Goal: Information Seeking & Learning: Learn about a topic

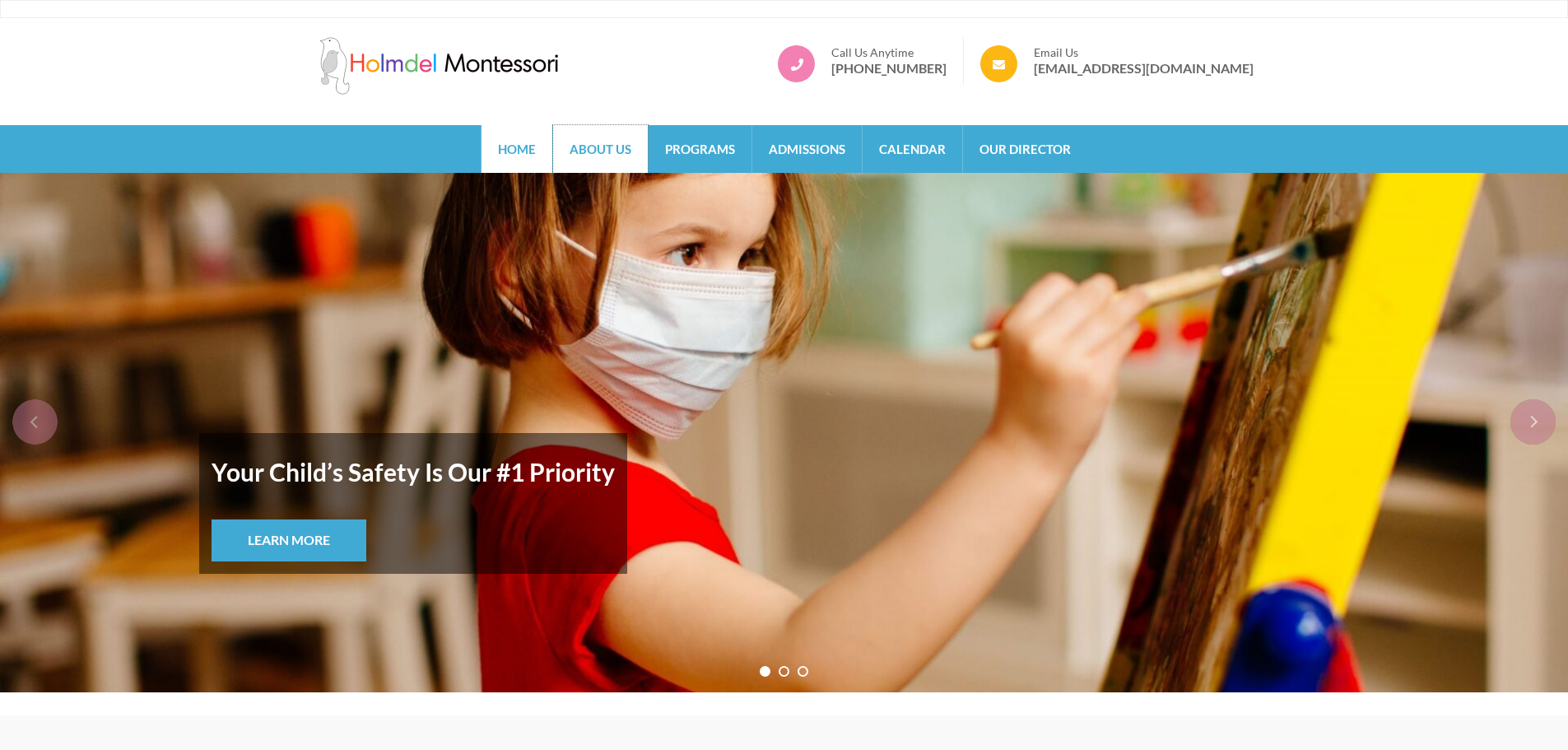
click at [600, 149] on link "About Us" at bounding box center [600, 149] width 94 height 48
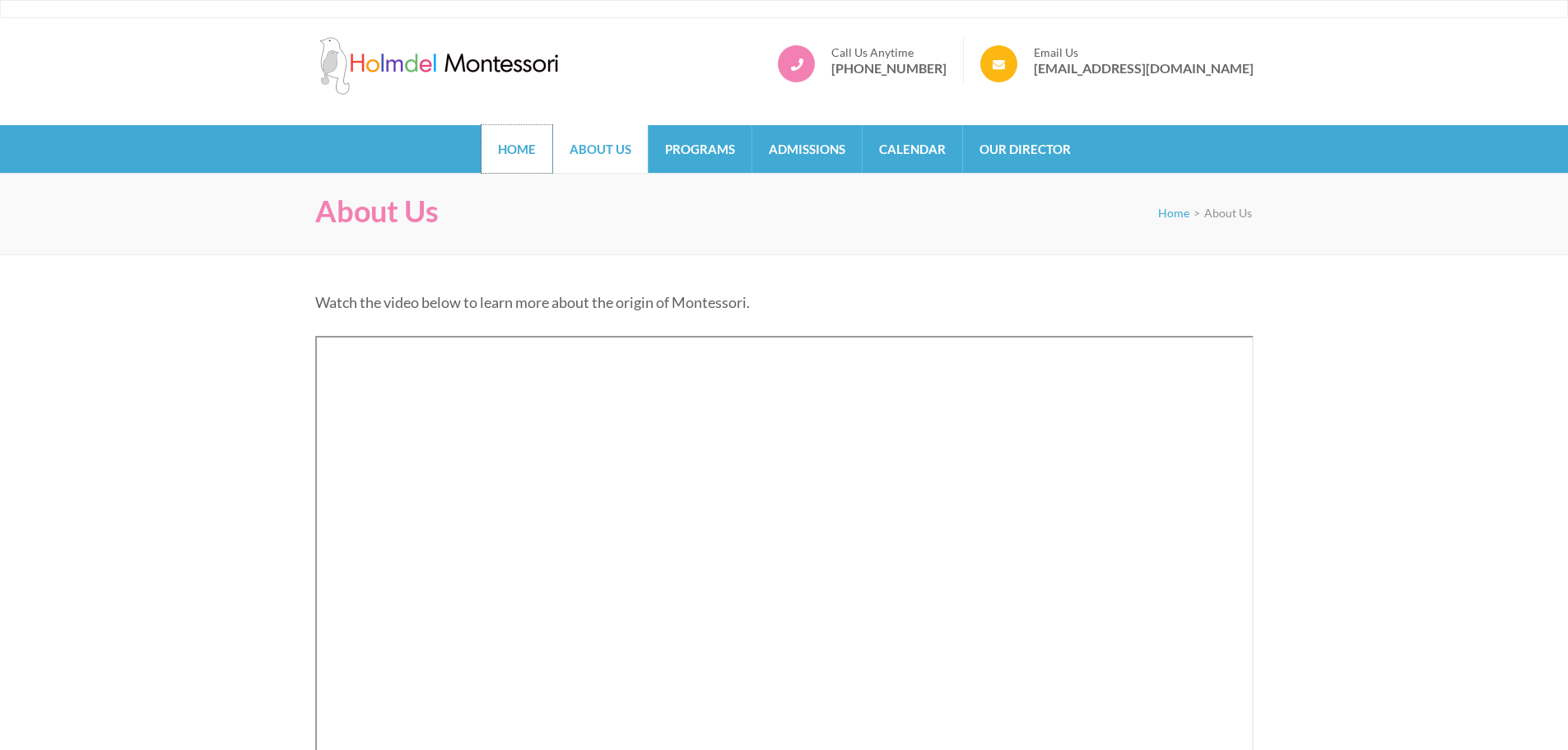
click at [501, 149] on link "Home" at bounding box center [517, 149] width 71 height 48
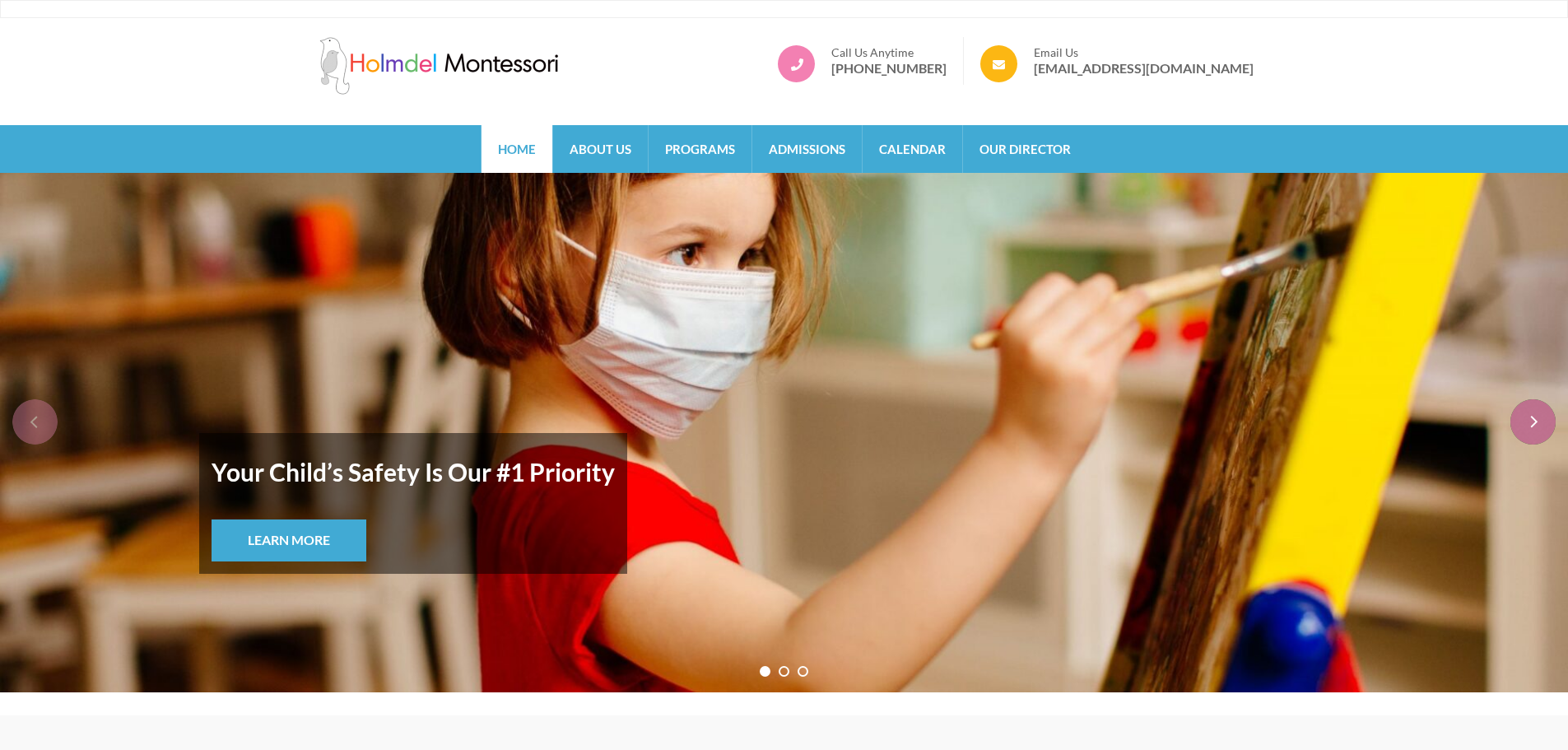
click at [1535, 418] on div "next" at bounding box center [1533, 422] width 45 height 45
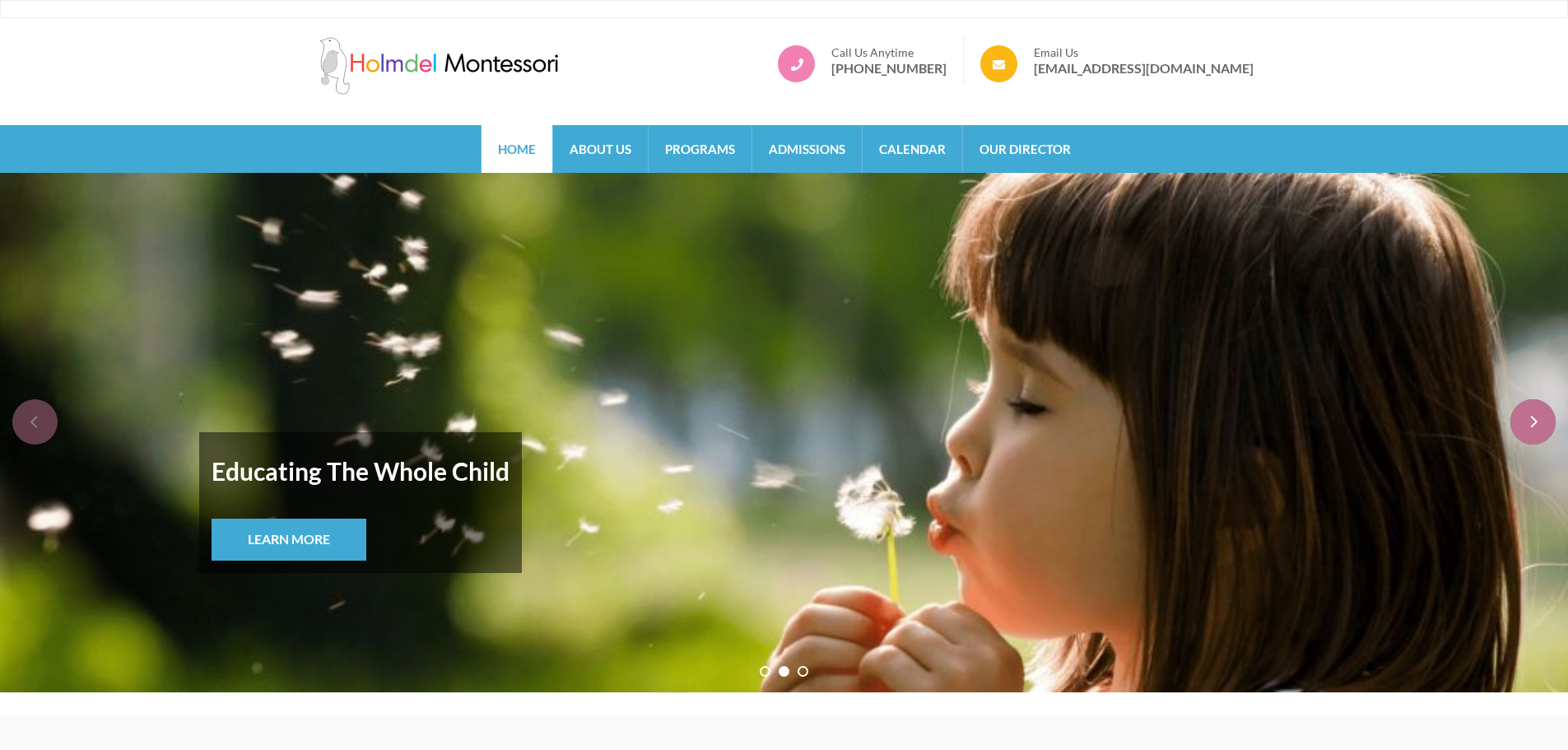
click at [1535, 418] on div "next" at bounding box center [1533, 422] width 45 height 45
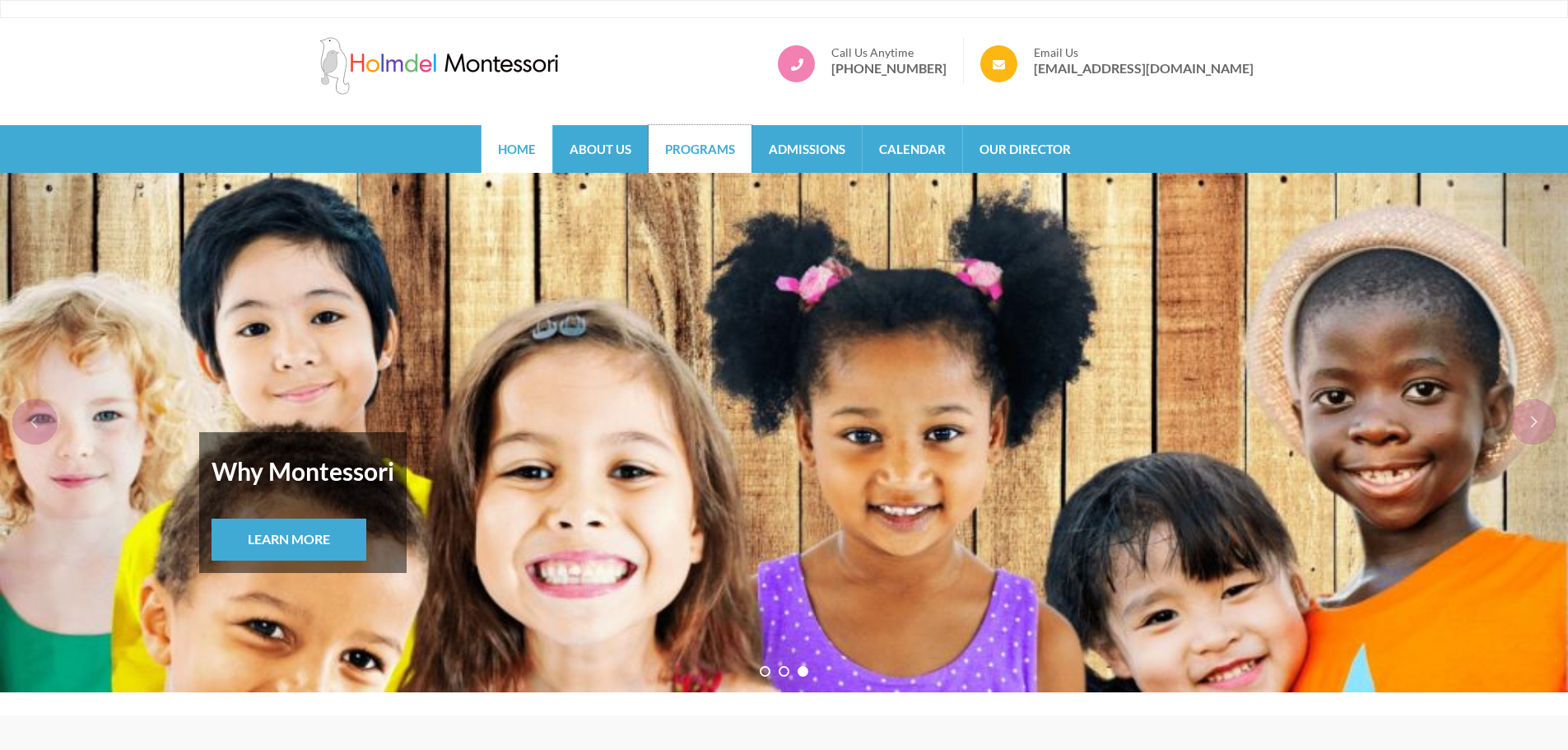
click at [717, 148] on link "Programs" at bounding box center [700, 149] width 103 height 48
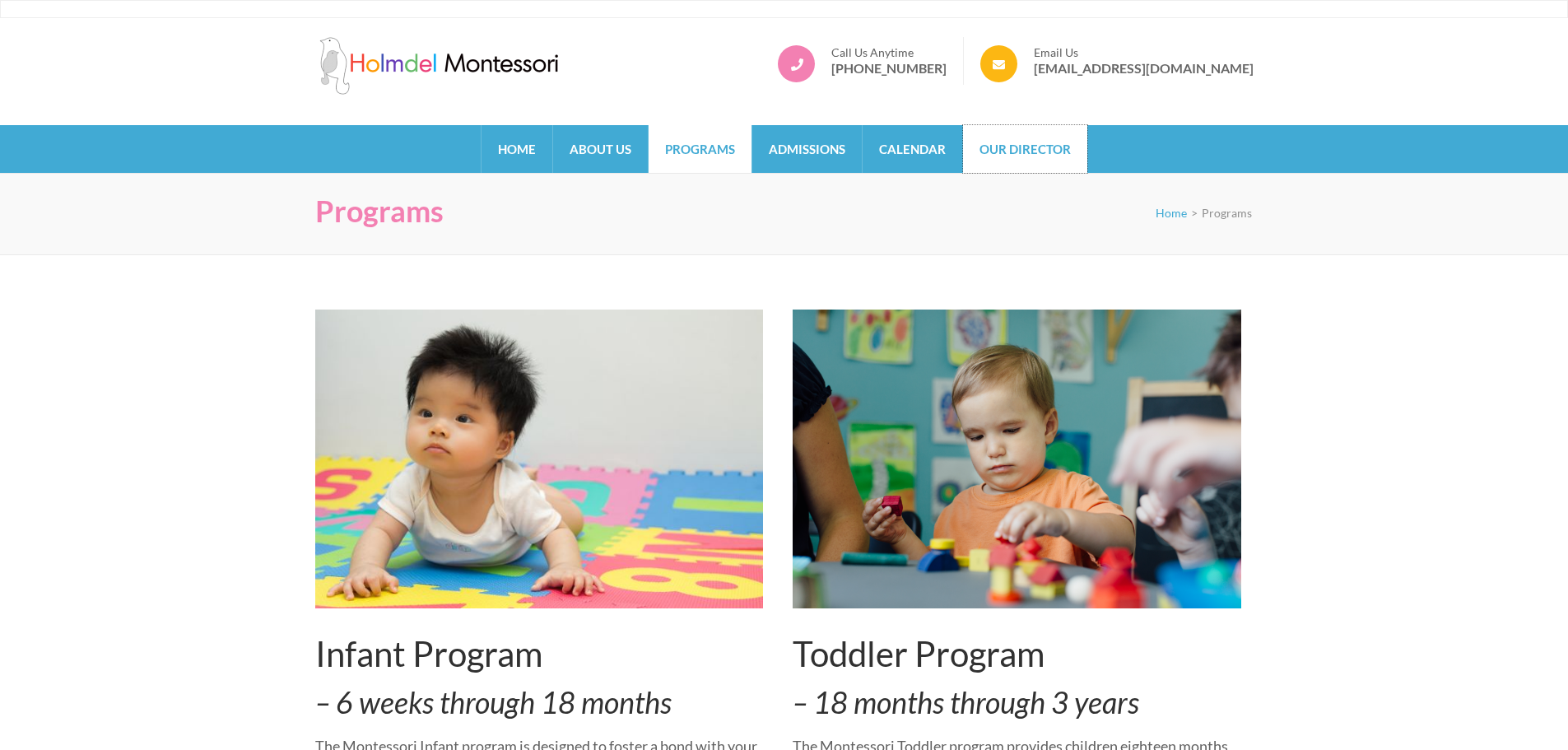
click at [1032, 136] on link "Our Director" at bounding box center [1025, 149] width 124 height 48
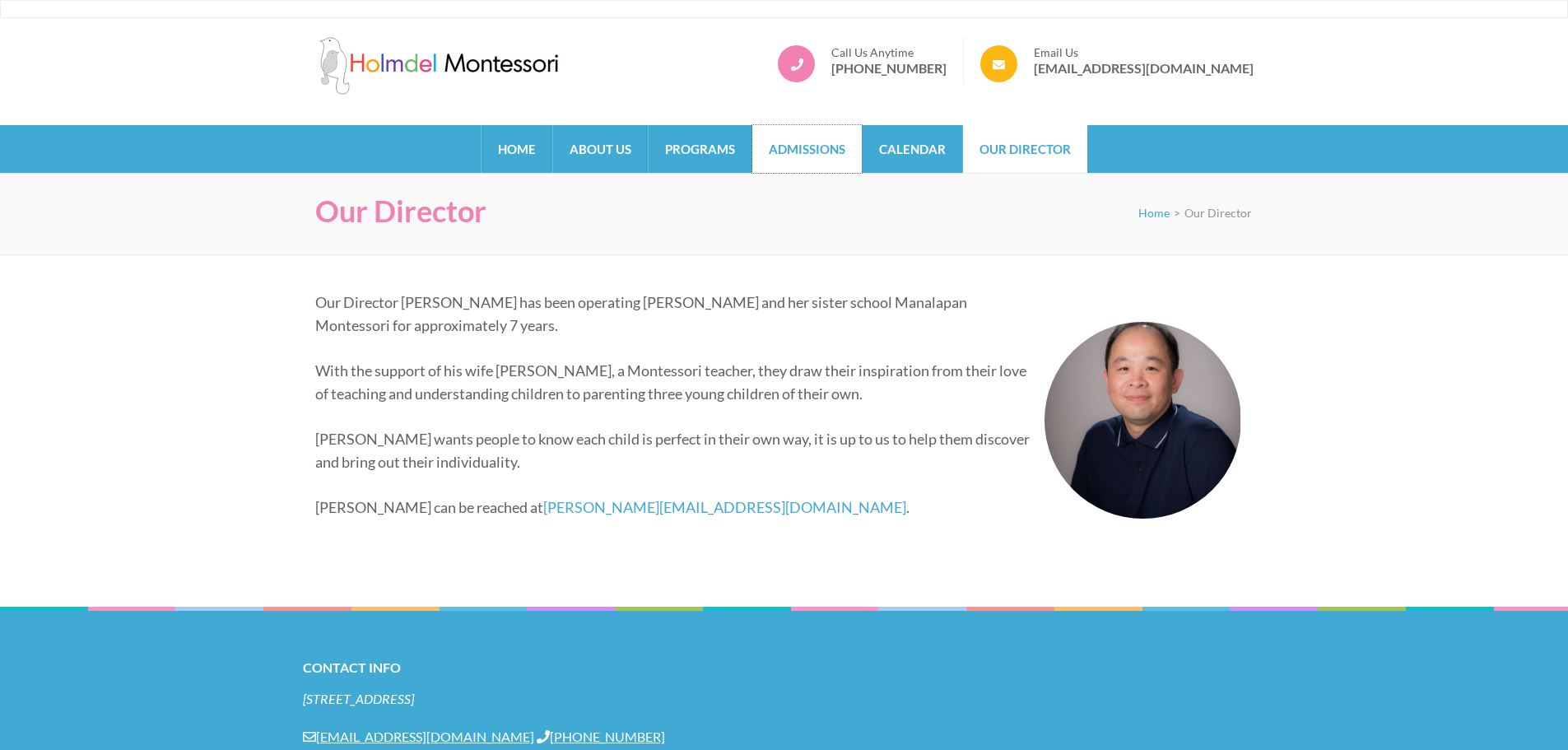
click at [832, 144] on link "Admissions" at bounding box center [807, 149] width 109 height 48
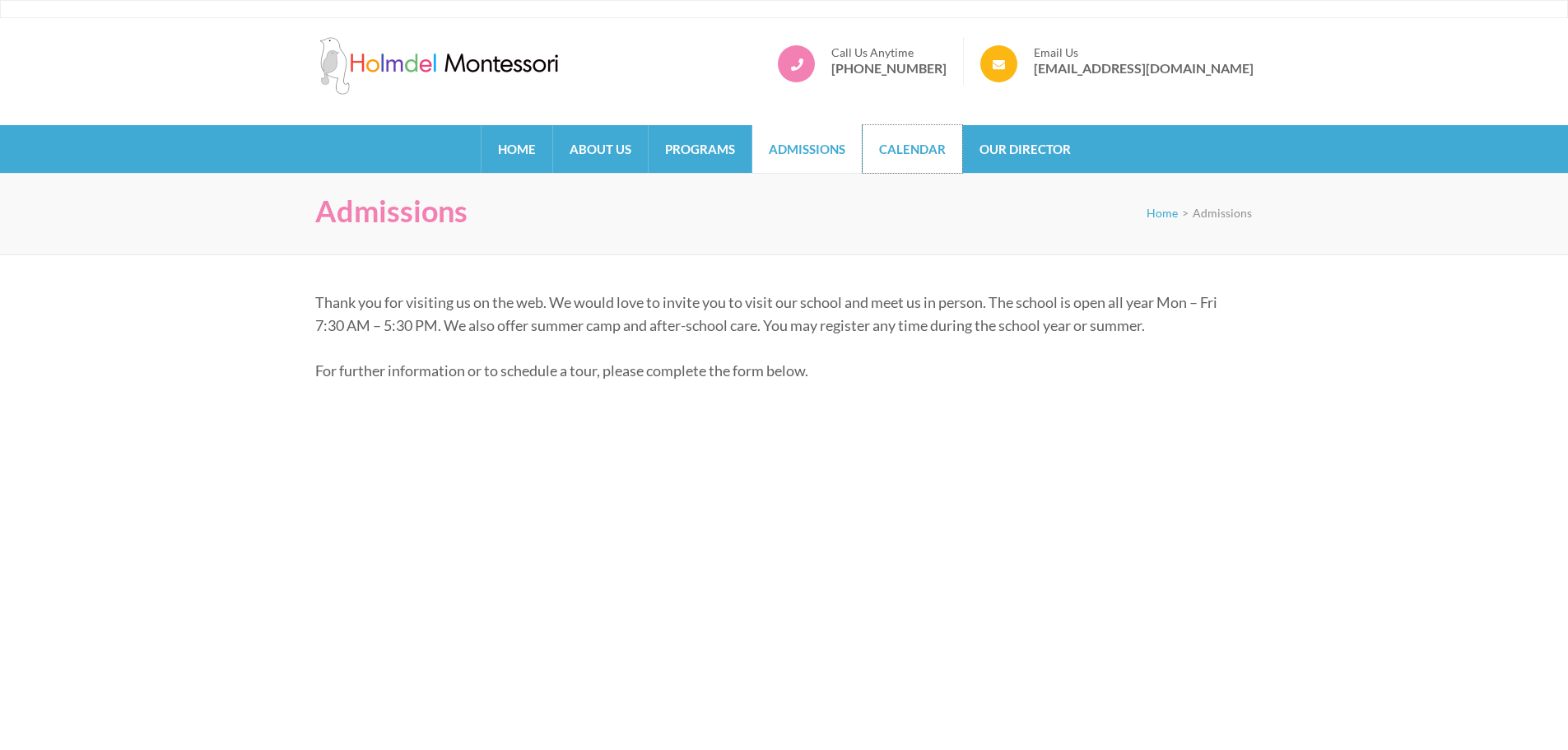
click at [907, 148] on link "Calendar" at bounding box center [912, 149] width 99 height 48
